Goal: Transaction & Acquisition: Subscribe to service/newsletter

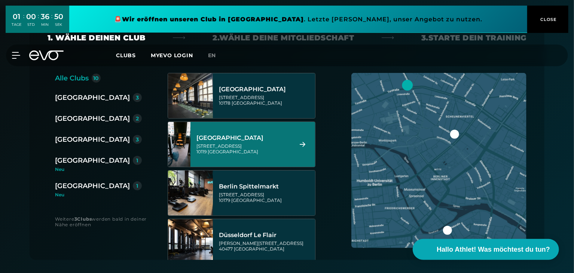
click at [254, 147] on div "Torstraße 125 10119 Berlin" at bounding box center [243, 148] width 94 height 11
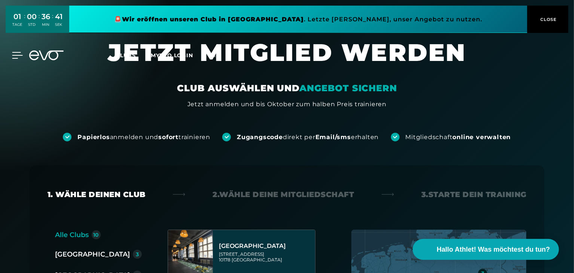
click at [13, 57] on icon at bounding box center [17, 55] width 11 height 7
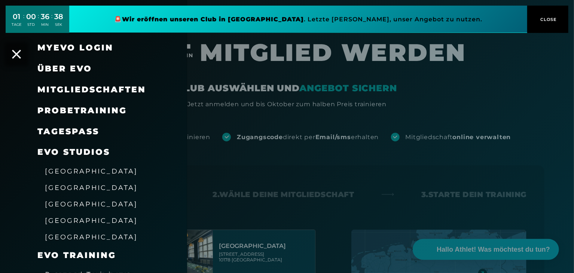
click at [61, 222] on span "[GEOGRAPHIC_DATA]" at bounding box center [91, 221] width 93 height 8
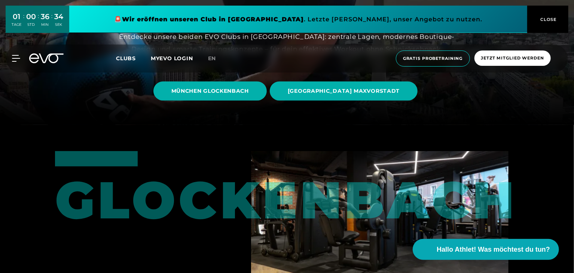
scroll to position [151, 0]
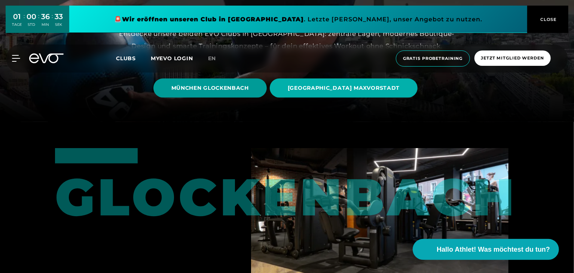
click at [216, 90] on span "MÜNCHEN GLOCKENBACH" at bounding box center [209, 88] width 77 height 8
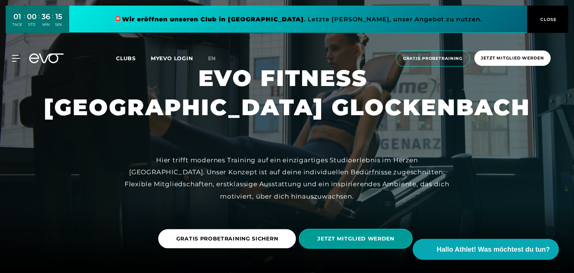
click at [328, 244] on span "JETZT MITGLIED WERDEN" at bounding box center [356, 239] width 114 height 20
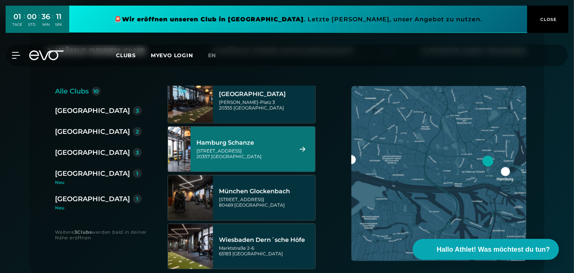
scroll to position [313, 0]
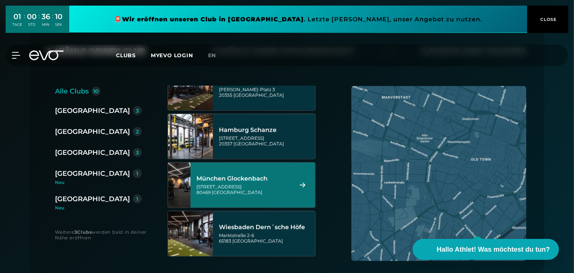
click at [259, 177] on div "München Glockenbach" at bounding box center [243, 178] width 94 height 7
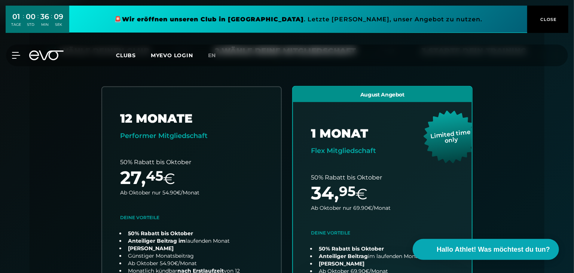
scroll to position [165, 0]
